Goal: Transaction & Acquisition: Purchase product/service

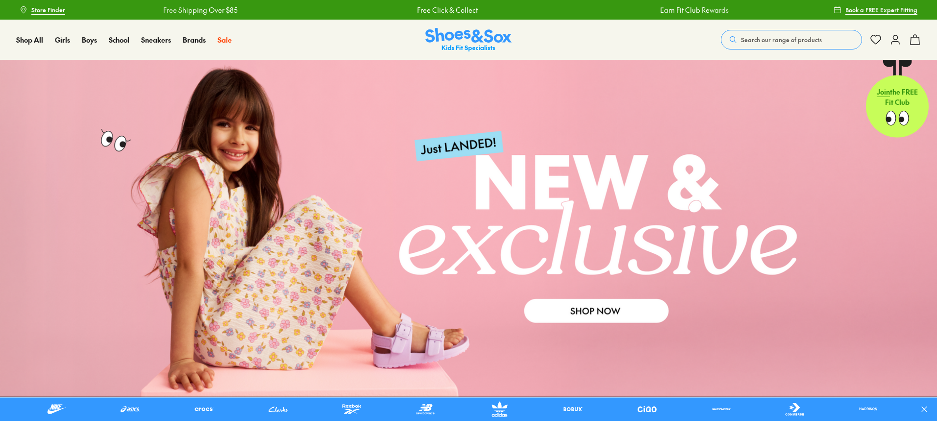
click at [752, 43] on span "Search our range of products" at bounding box center [781, 39] width 81 height 9
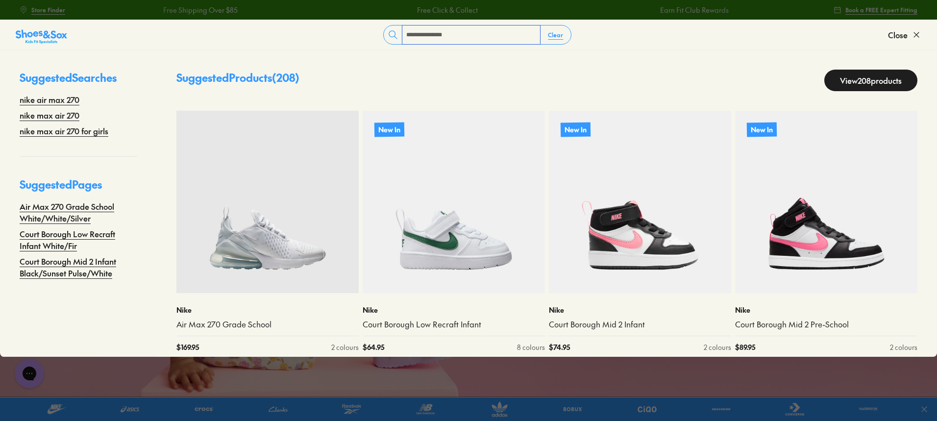
type input "**********"
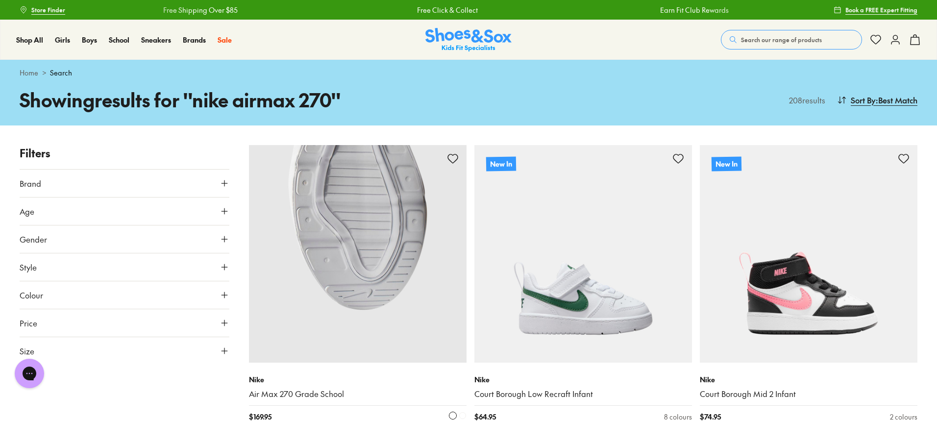
click at [415, 234] on img at bounding box center [358, 254] width 218 height 218
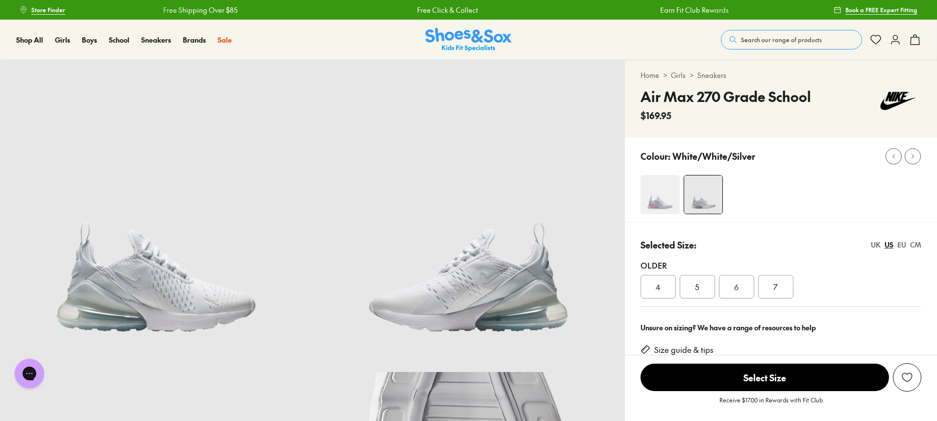
select select "*"
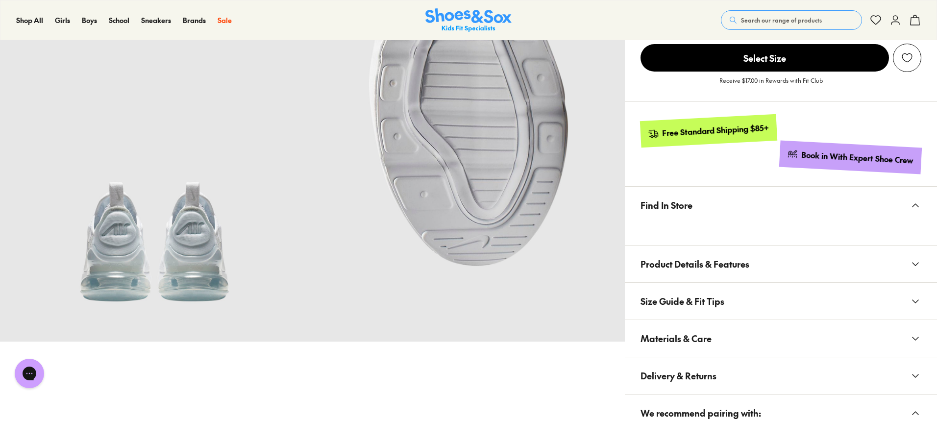
scroll to position [147, 0]
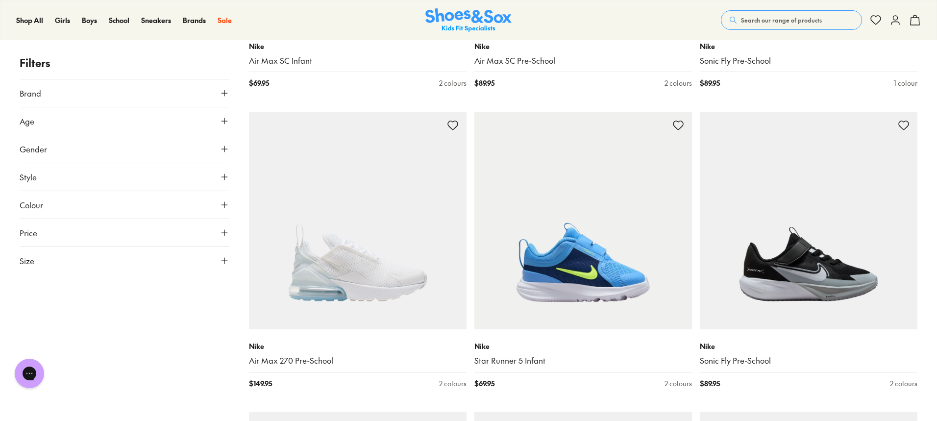
scroll to position [2255, 0]
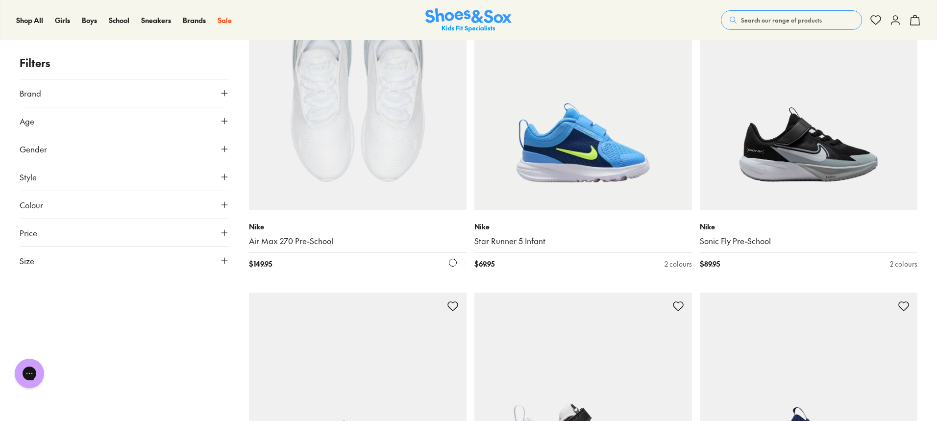
click at [362, 129] on img at bounding box center [358, 101] width 218 height 218
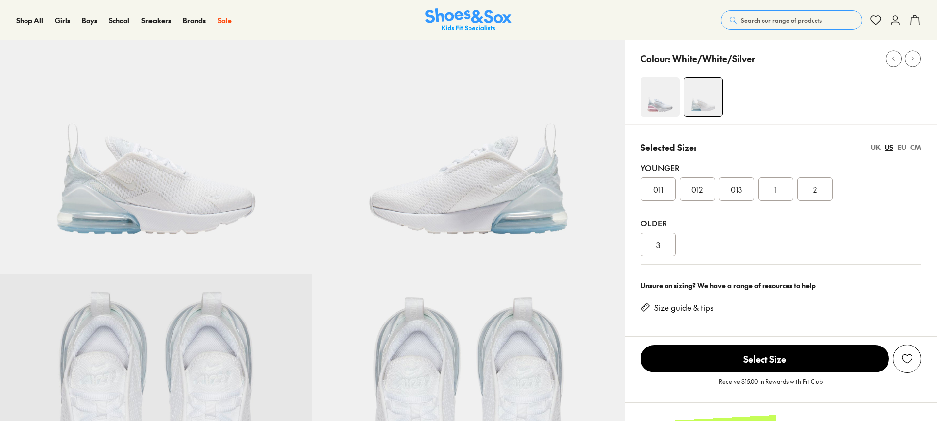
scroll to position [147, 0]
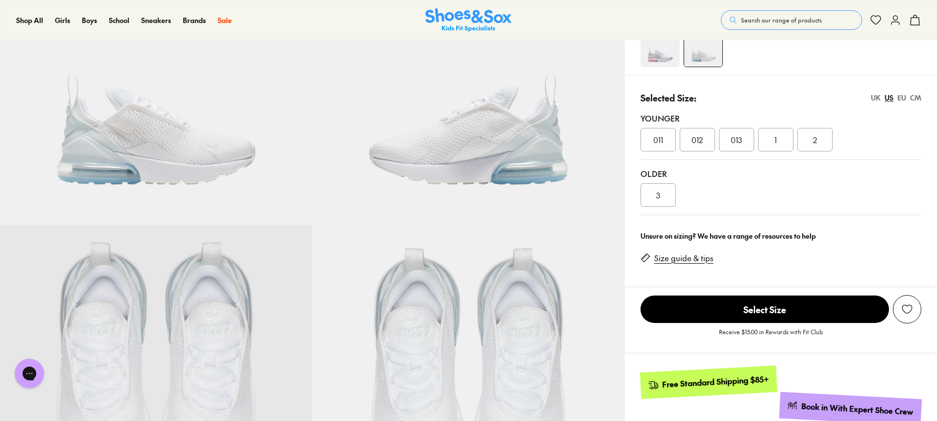
select select "*"
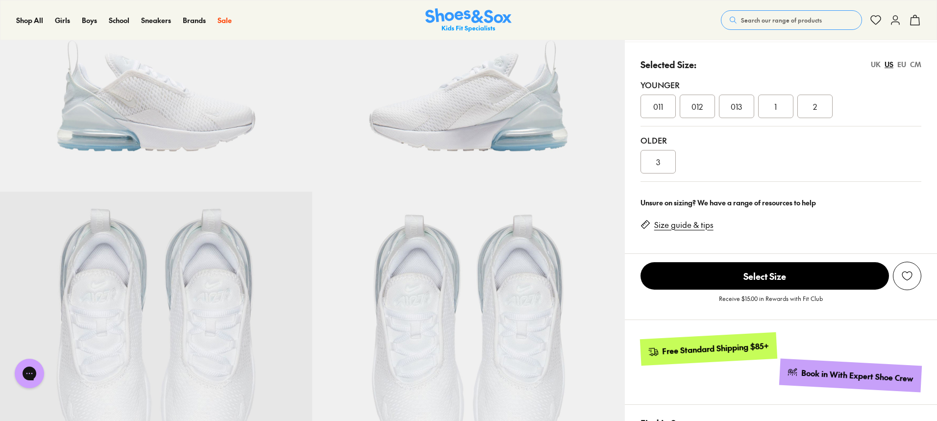
scroll to position [98, 0]
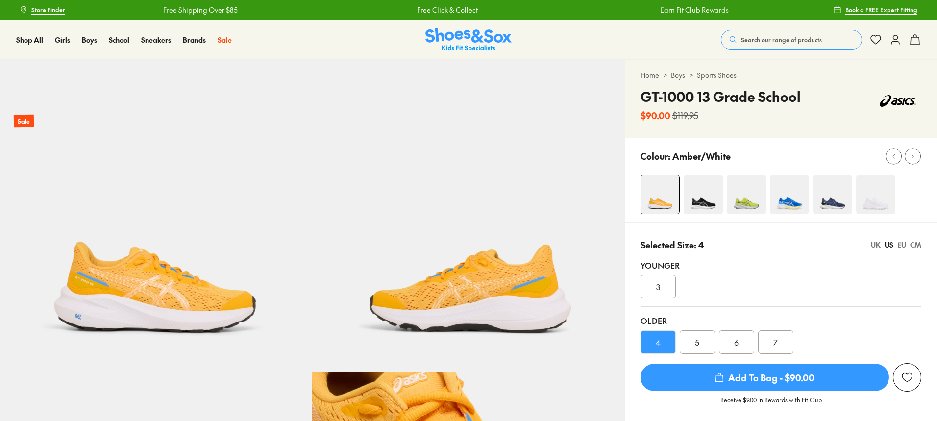
select select "*"
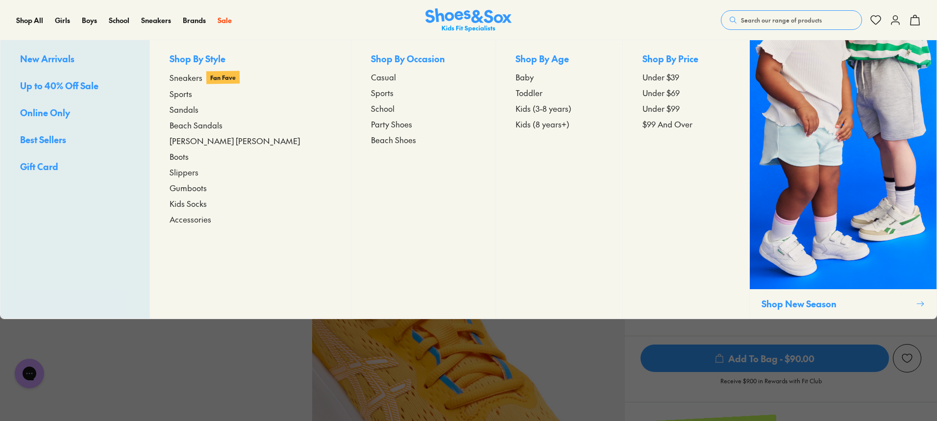
click at [39, 59] on span "New Arrivals" at bounding box center [47, 58] width 54 height 12
